Goal: Navigation & Orientation: Understand site structure

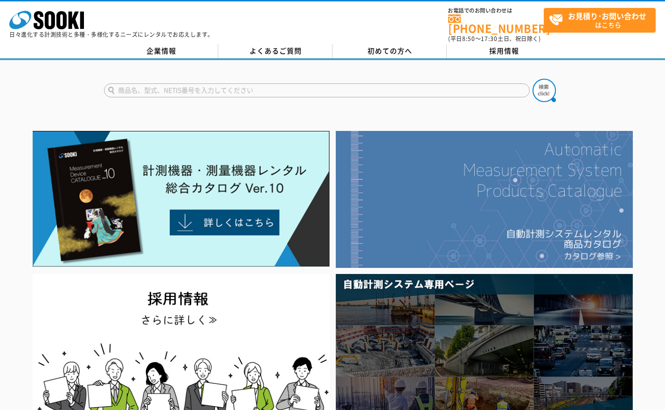
click at [584, 195] on img at bounding box center [484, 199] width 297 height 137
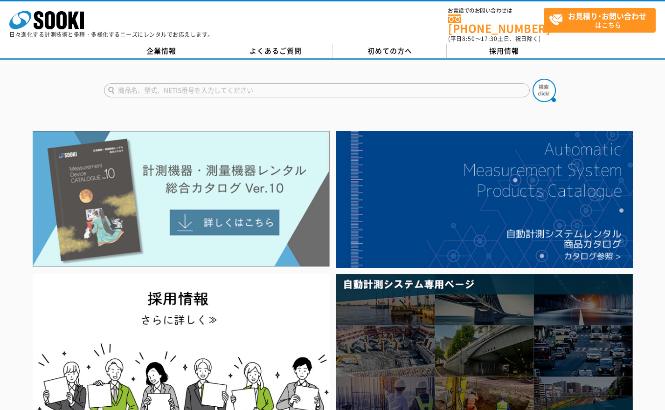
click at [226, 177] on img at bounding box center [181, 199] width 297 height 136
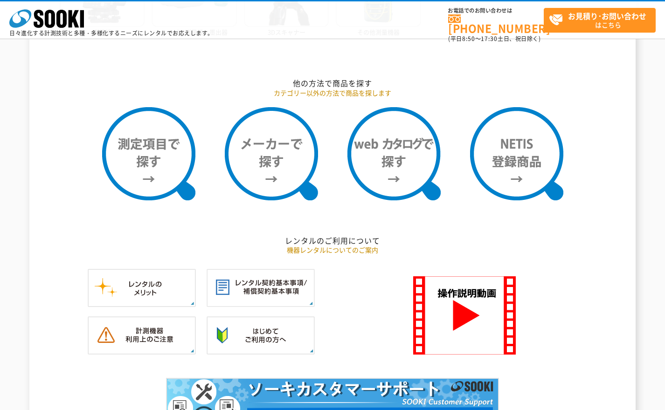
scroll to position [746, 0]
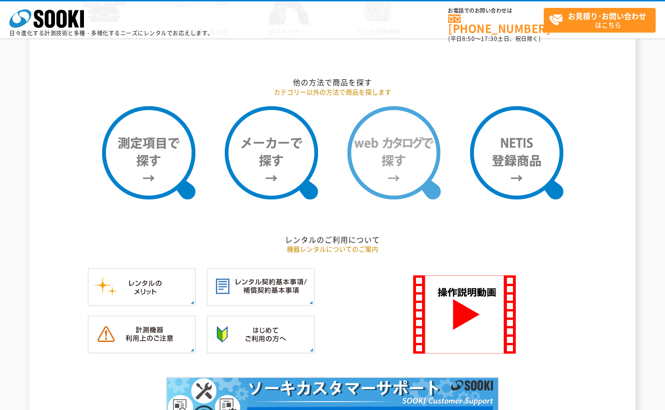
click at [399, 163] on img at bounding box center [393, 152] width 93 height 93
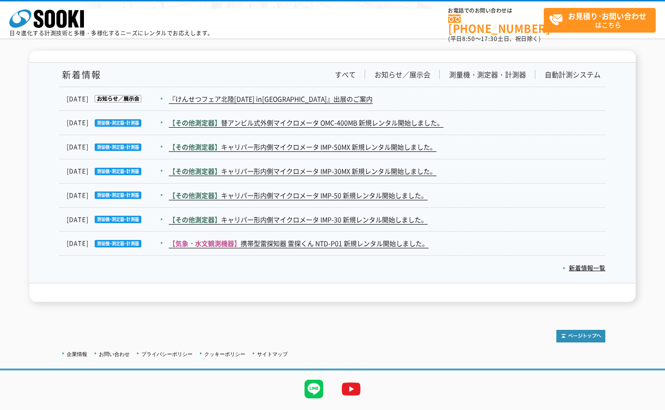
scroll to position [1545, 0]
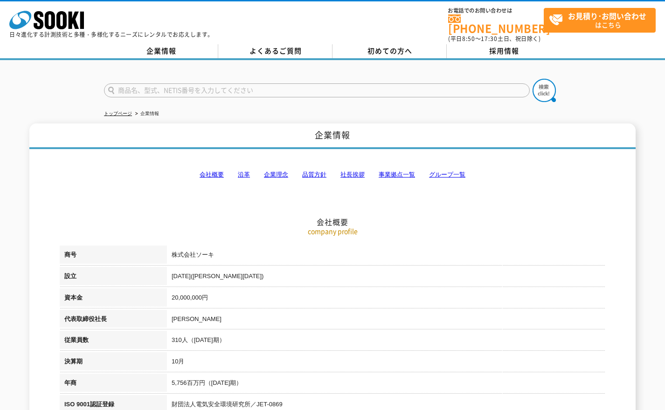
click at [455, 171] on link "グループ一覧" at bounding box center [447, 174] width 36 height 7
click at [243, 171] on link "沿革" at bounding box center [244, 174] width 12 height 7
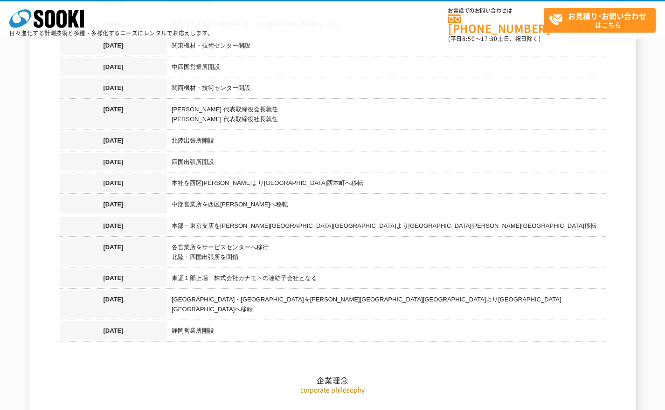
scroll to position [1051, 0]
